Goal: Information Seeking & Learning: Learn about a topic

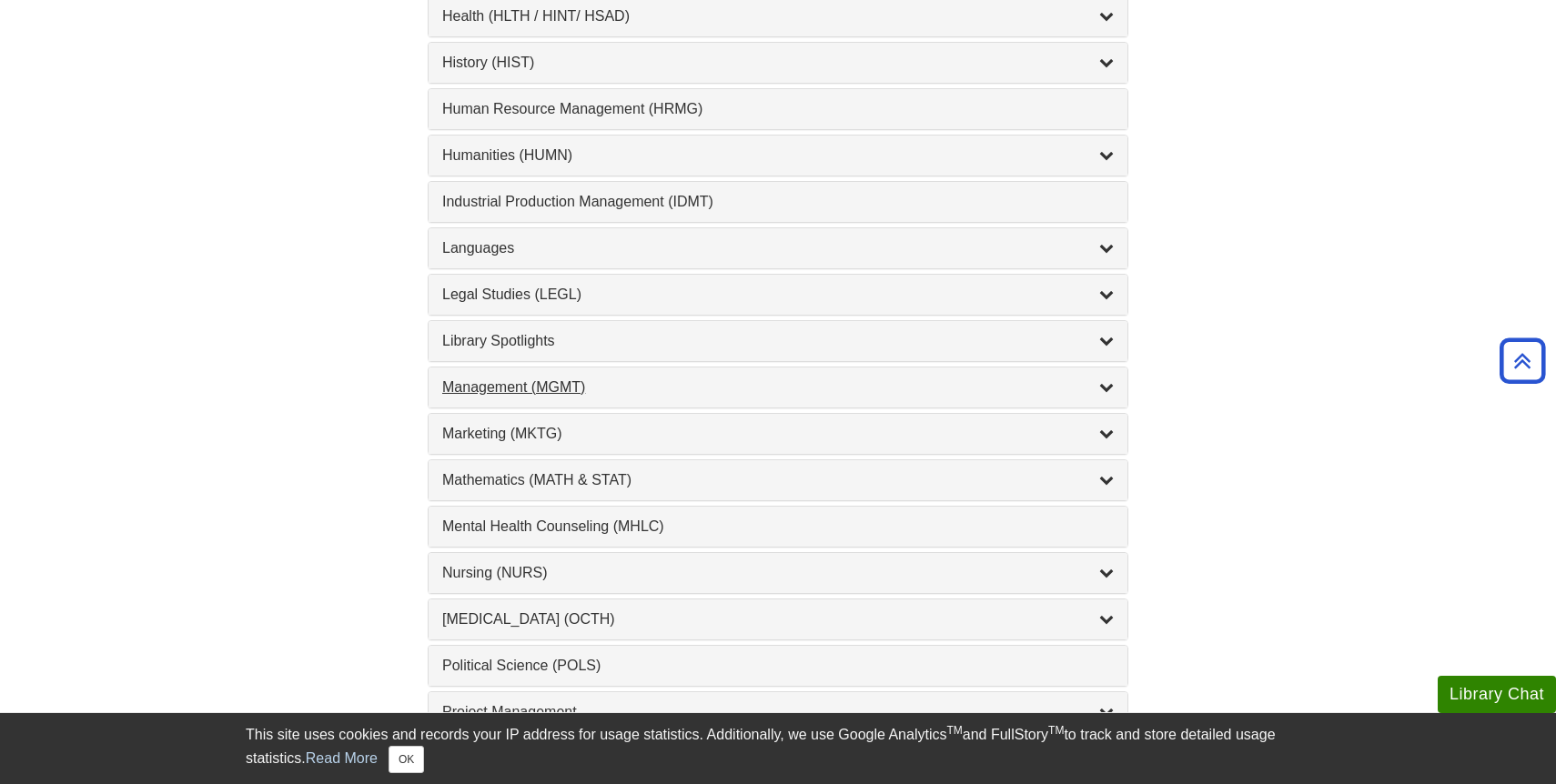
scroll to position [1321, 0]
click at [559, 582] on div "Nursing (NURS) , 14 guides" at bounding box center [778, 571] width 699 height 40
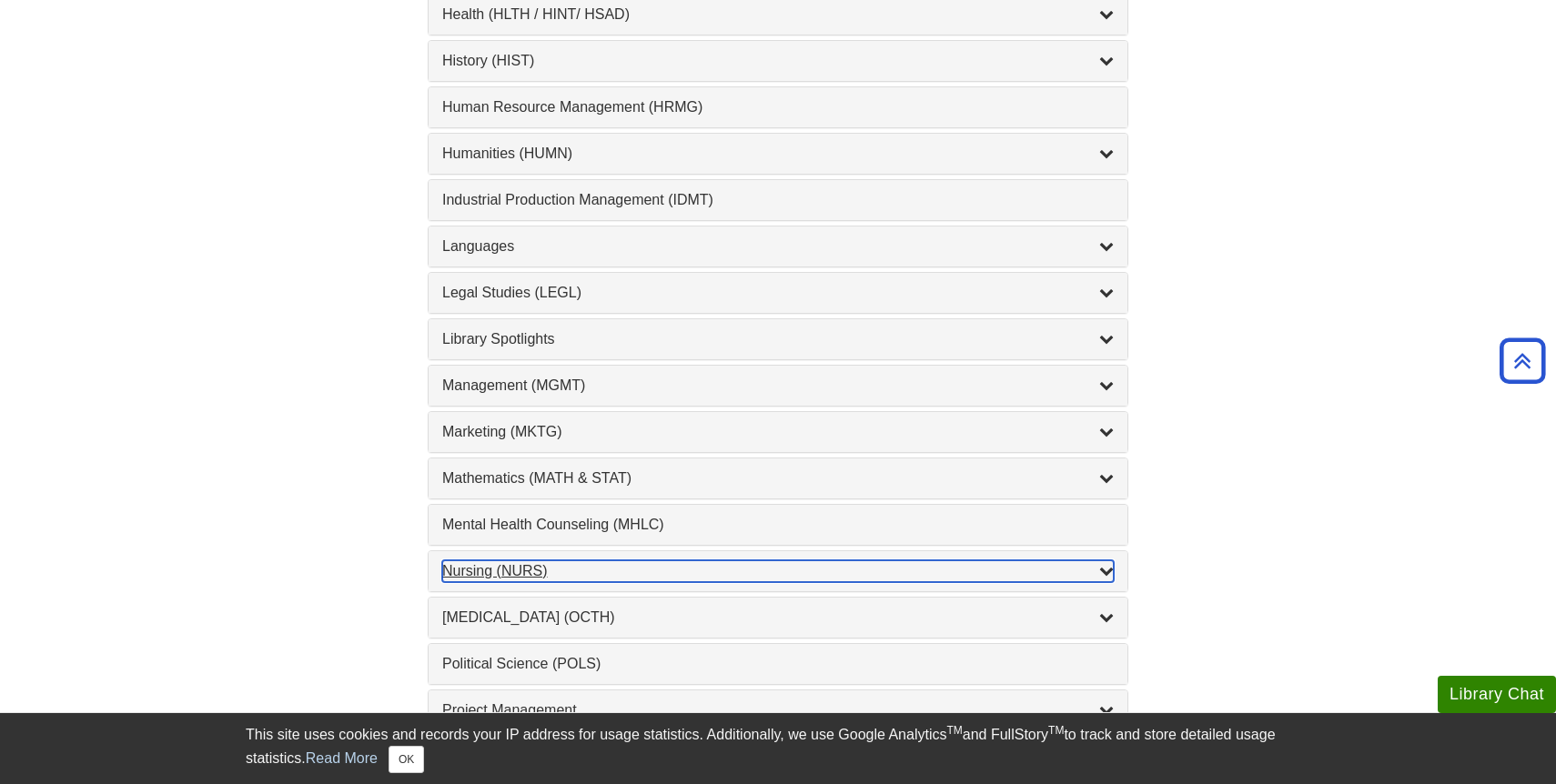
click at [518, 582] on div "Nursing (NURS) , 14 guides" at bounding box center [778, 571] width 671 height 22
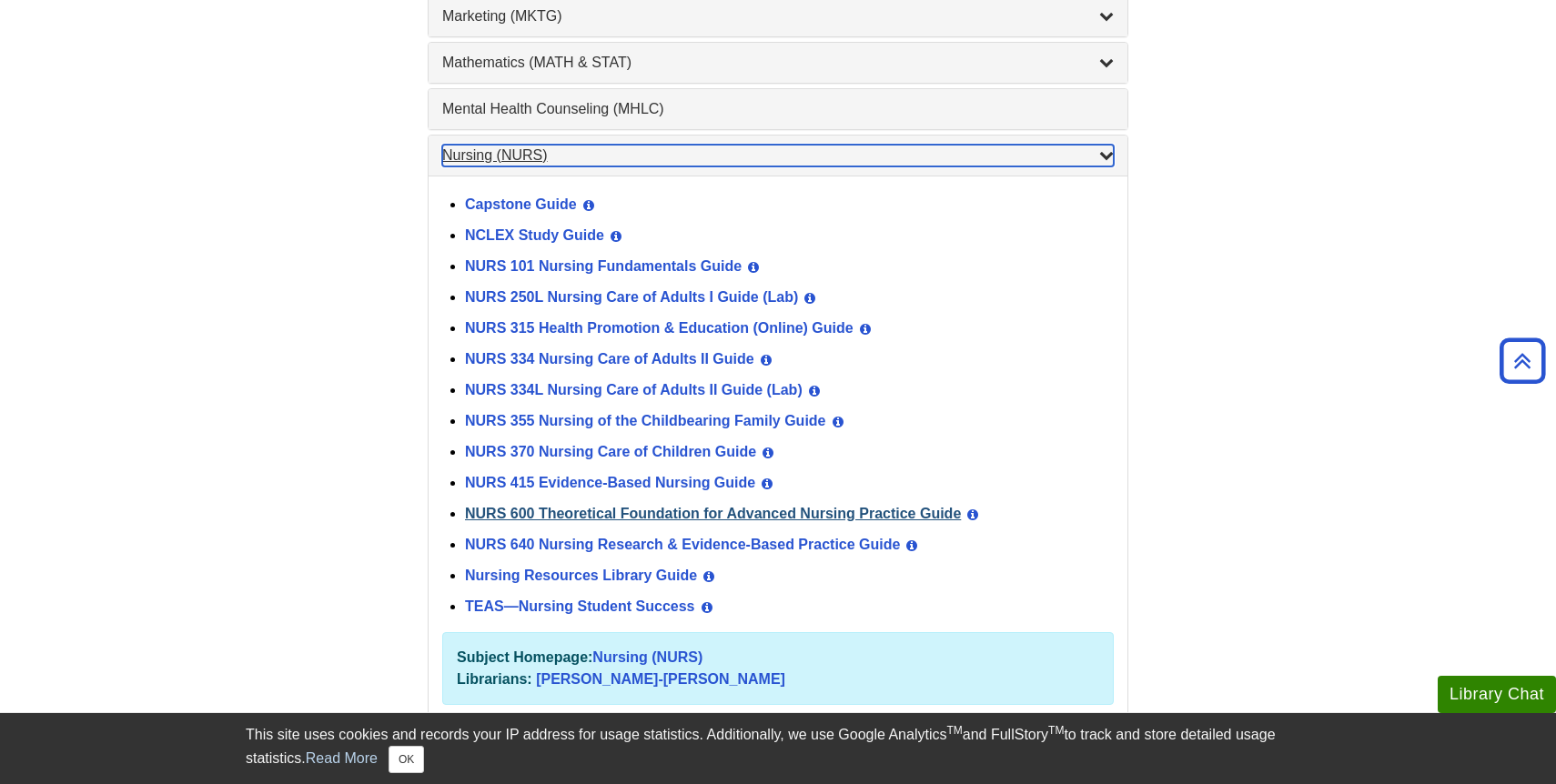
scroll to position [1738, 0]
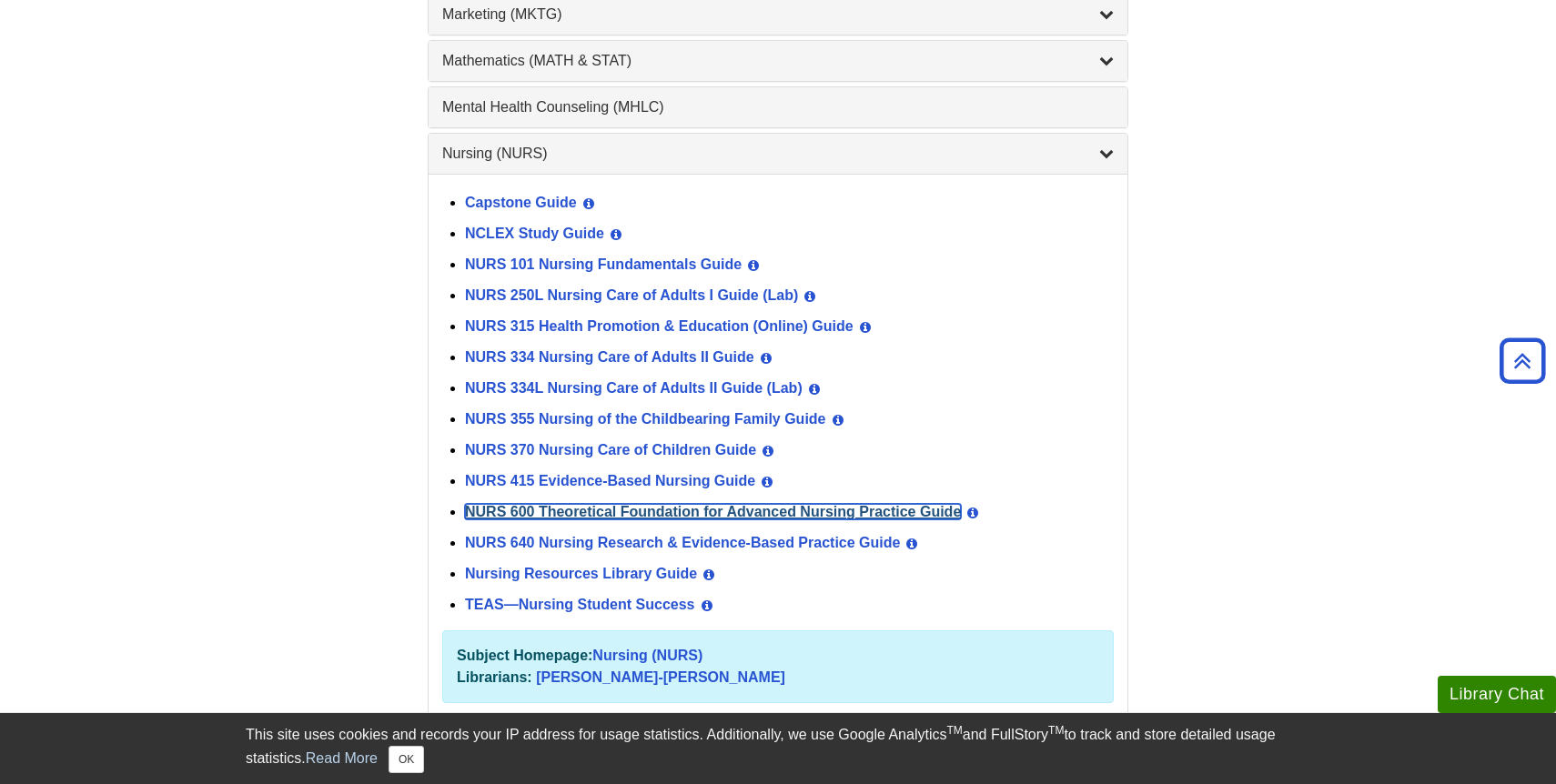
click at [576, 507] on link "NURS 600 Theoretical Foundation for Advanced Nursing Practice Guide" at bounding box center [712, 512] width 496 height 15
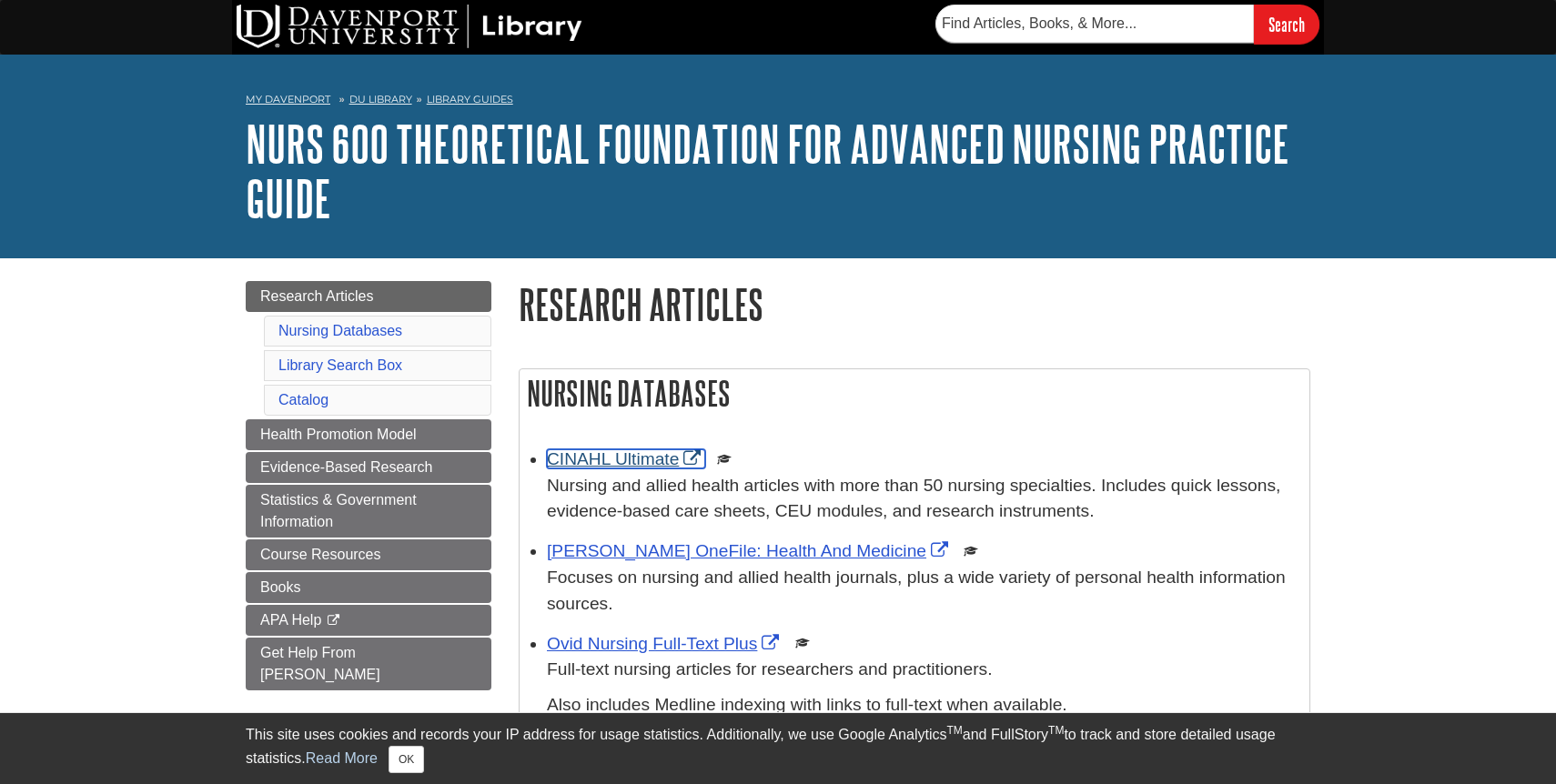
click at [613, 455] on link "CINAHL Ultimate" at bounding box center [626, 459] width 158 height 19
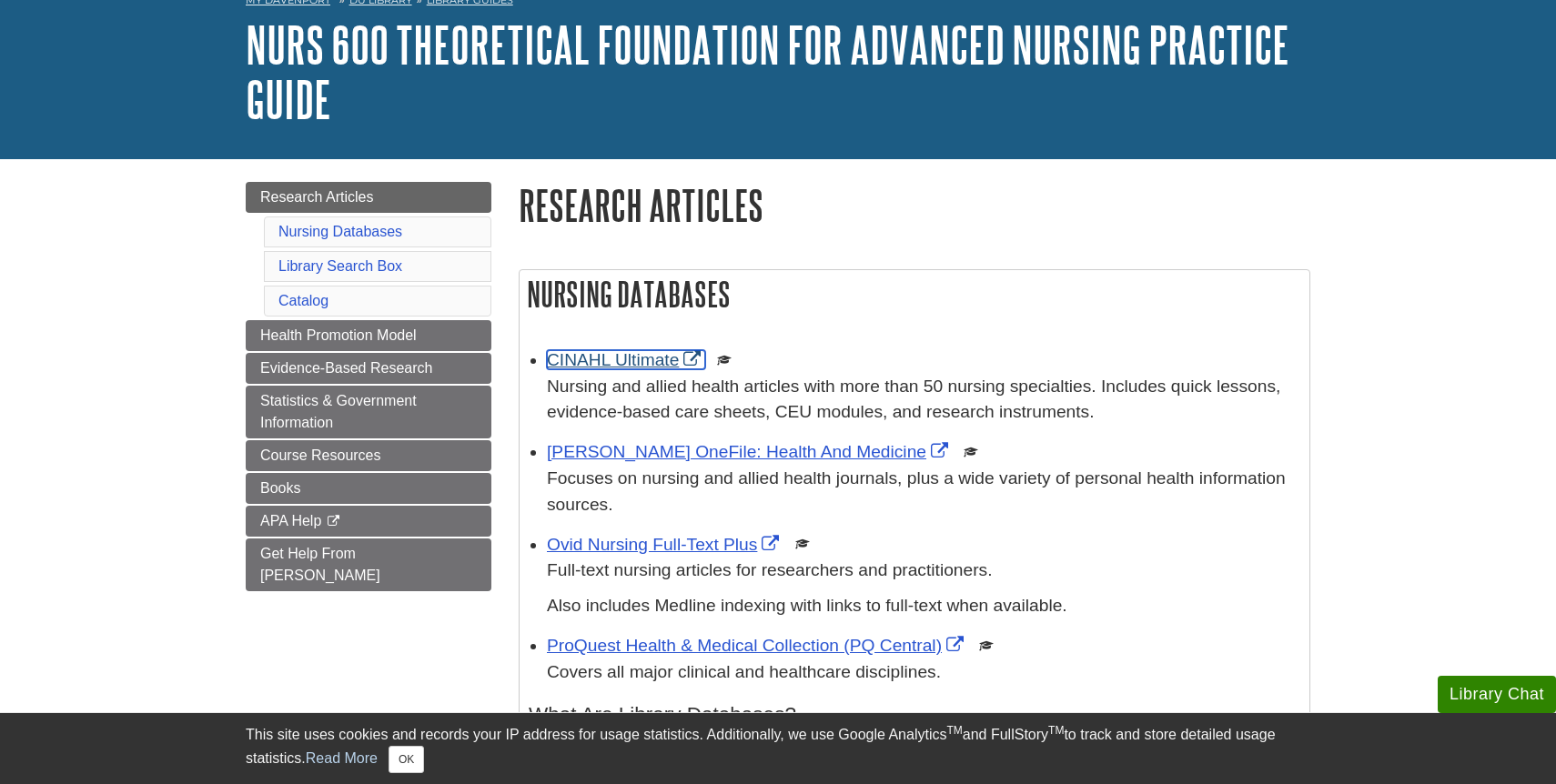
scroll to position [108, 0]
